Goal: Task Accomplishment & Management: Complete application form

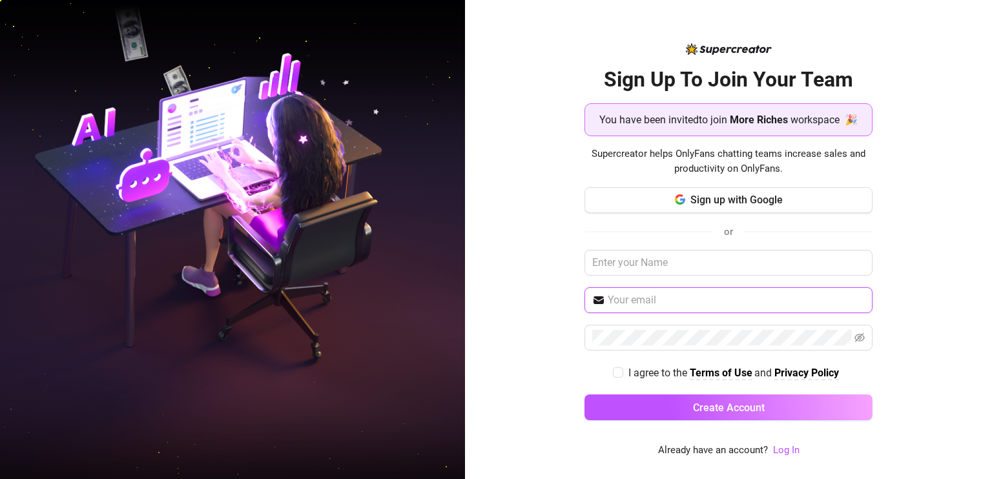
click at [682, 295] on input "text" at bounding box center [736, 300] width 257 height 15
paste input "Michaelphoenixpel30@gmail.com"
type input "Michaelphoenixpel30@gmail.com"
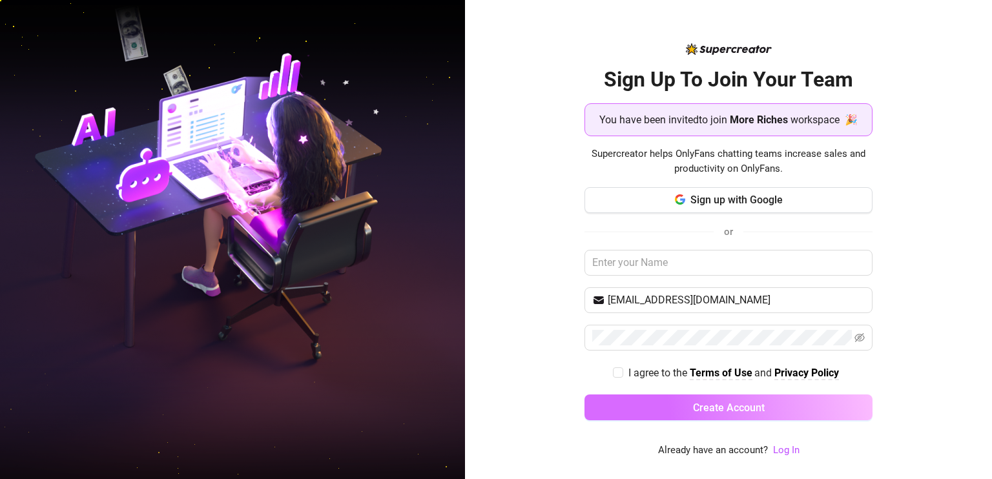
click at [710, 404] on span "Create Account" at bounding box center [729, 408] width 72 height 12
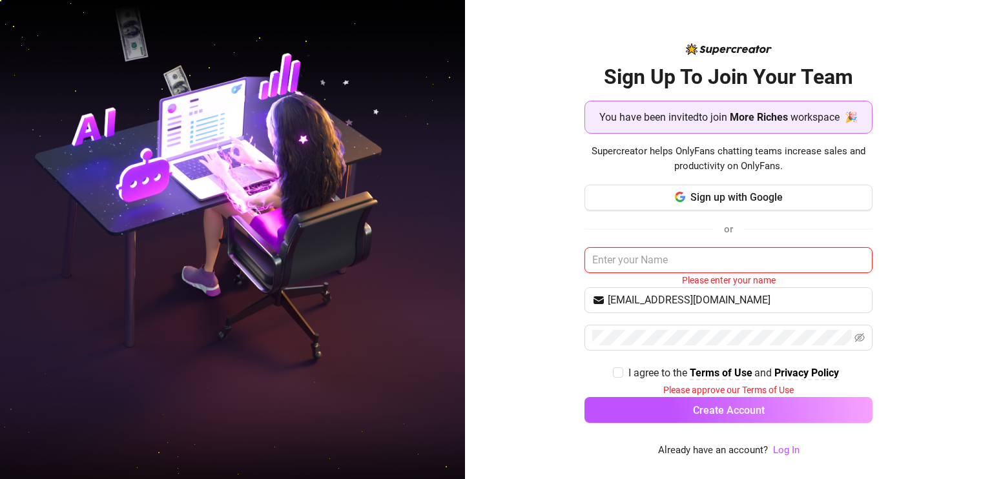
click at [720, 265] on input "text" at bounding box center [728, 260] width 288 height 26
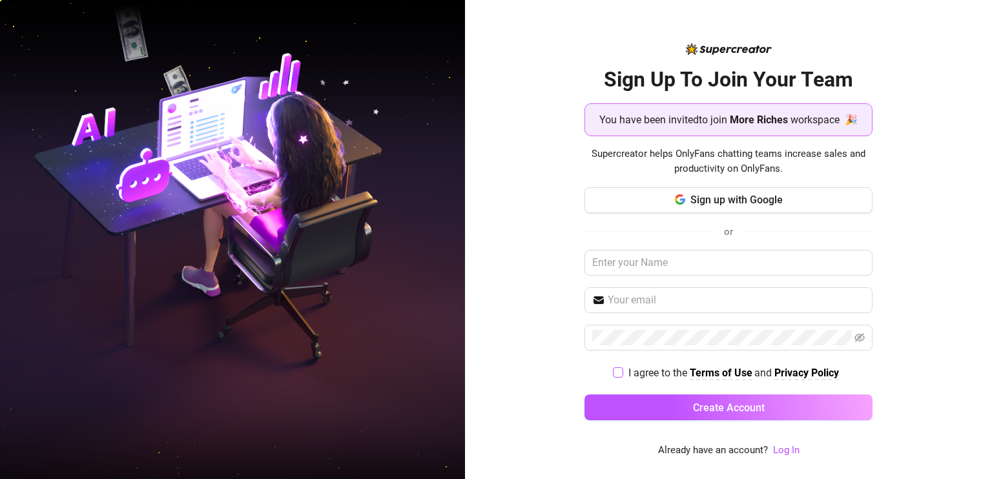
click at [615, 377] on span at bounding box center [618, 372] width 10 height 10
click at [615, 377] on input "I agree to the Terms of Use and Privacy Policy" at bounding box center [617, 371] width 9 height 9
checkbox input "true"
click at [721, 191] on button "Sign up with Google" at bounding box center [728, 200] width 288 height 26
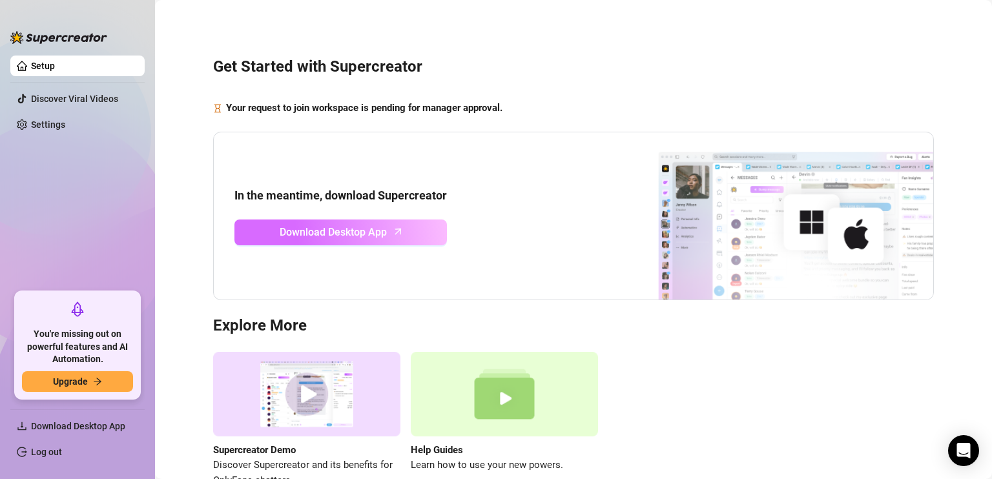
click at [324, 238] on span "Download Desktop App" at bounding box center [333, 232] width 107 height 16
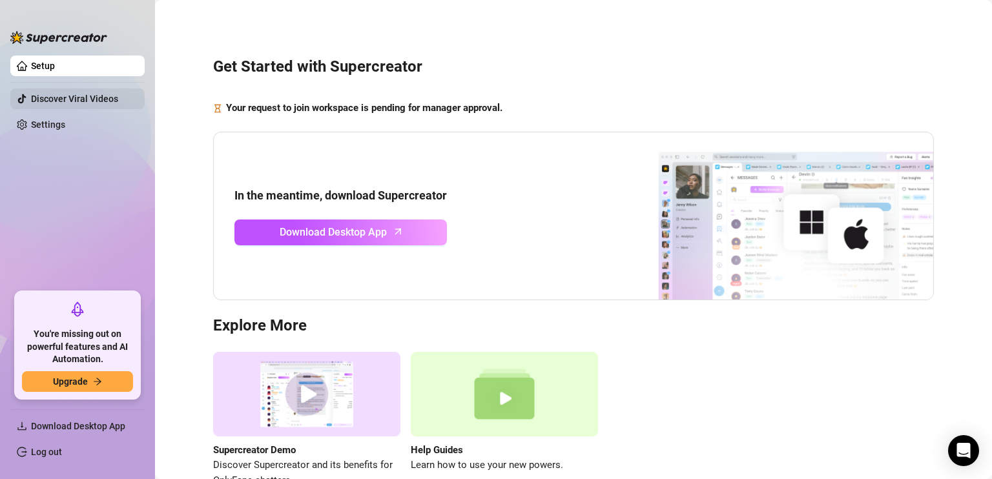
click at [49, 94] on link "Discover Viral Videos" at bounding box center [74, 99] width 87 height 10
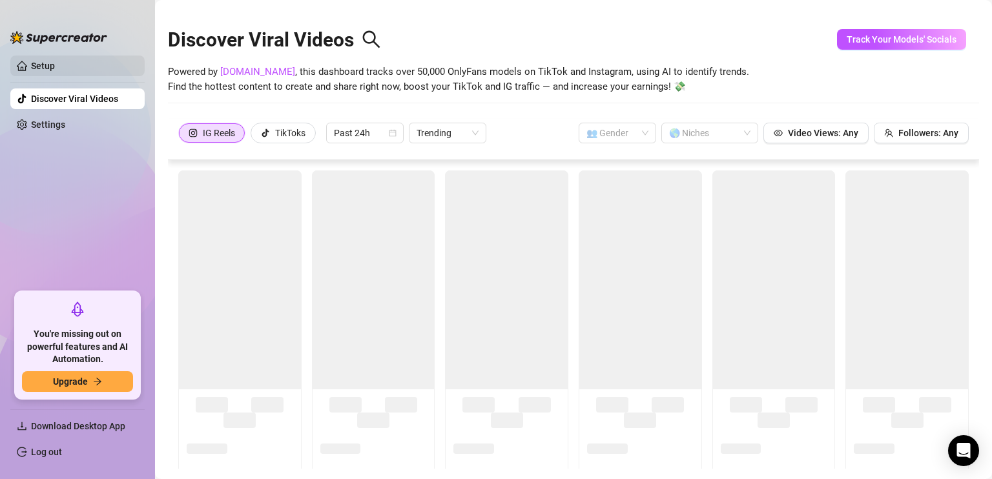
click at [55, 71] on link "Setup" at bounding box center [43, 66] width 24 height 10
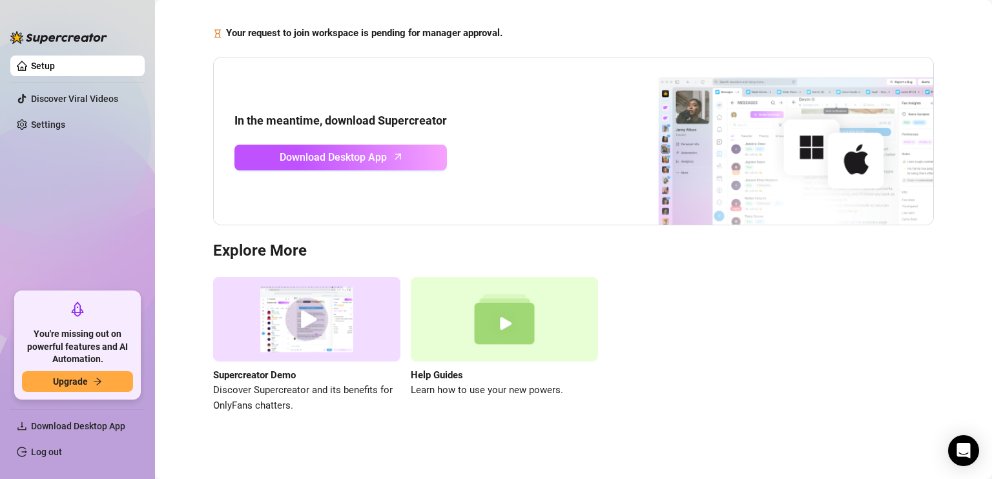
scroll to position [80, 0]
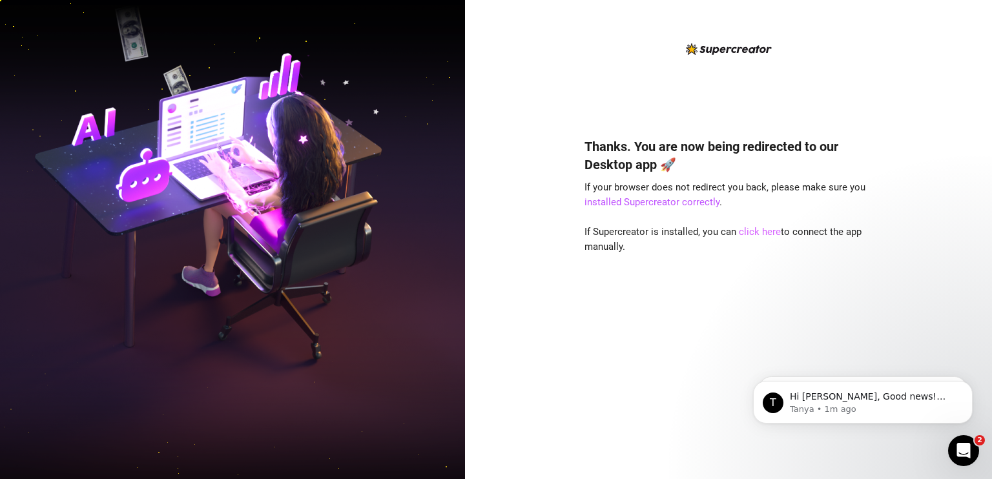
click at [765, 231] on link "click here" at bounding box center [760, 232] width 42 height 12
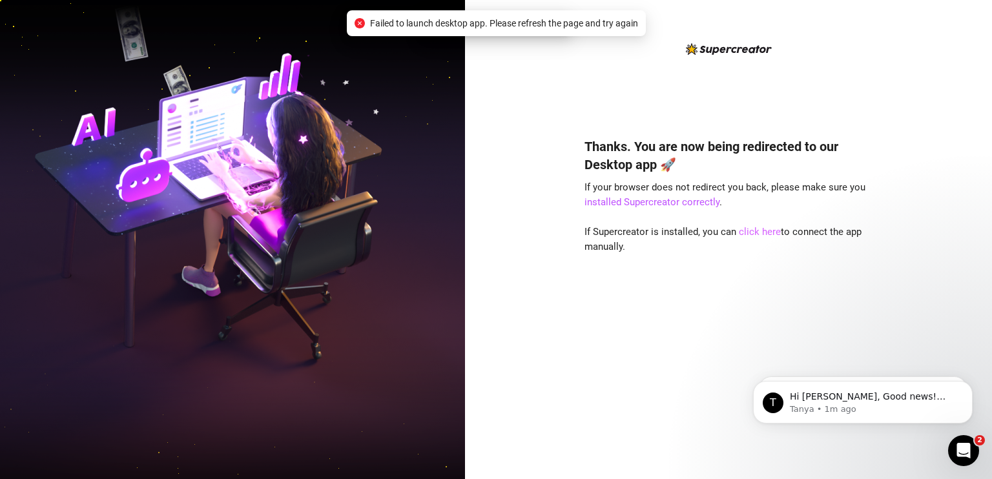
click at [778, 236] on link "click here" at bounding box center [760, 232] width 42 height 12
